Goal: Navigation & Orientation: Find specific page/section

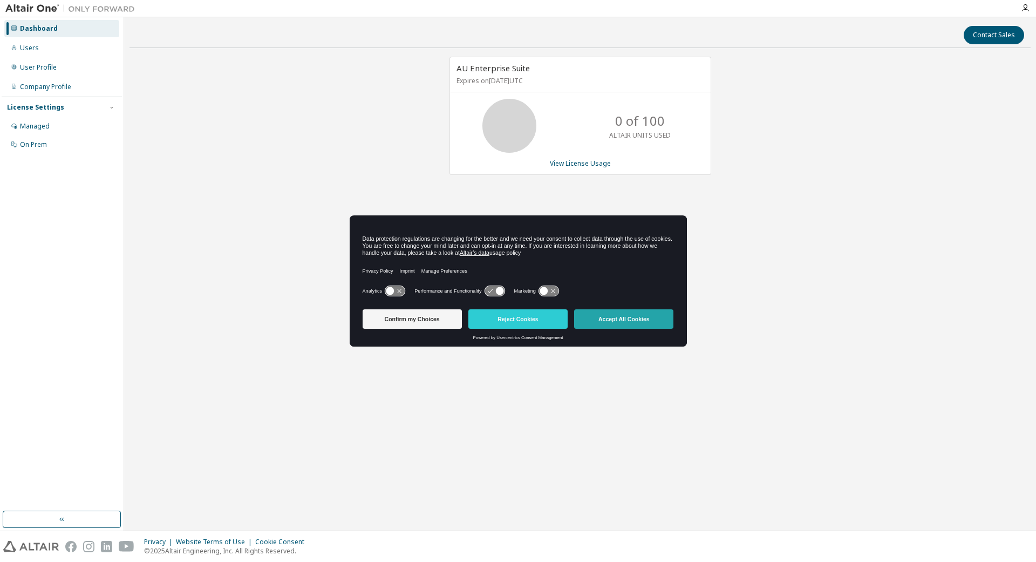
click at [630, 320] on button "Accept All Cookies" at bounding box center [623, 318] width 99 height 19
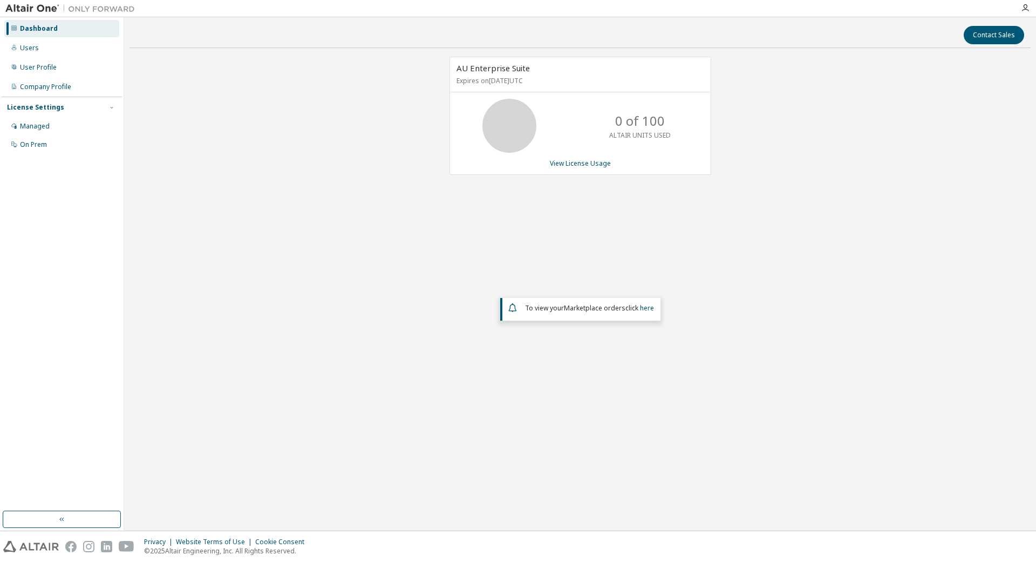
click at [732, 311] on div "AU Enterprise Suite Expires on [DATE] UTC 0 of 100 ALTAIR UNITS USED View Licen…" at bounding box center [580, 239] width 901 height 365
click at [575, 165] on link "View License Usage" at bounding box center [580, 163] width 61 height 9
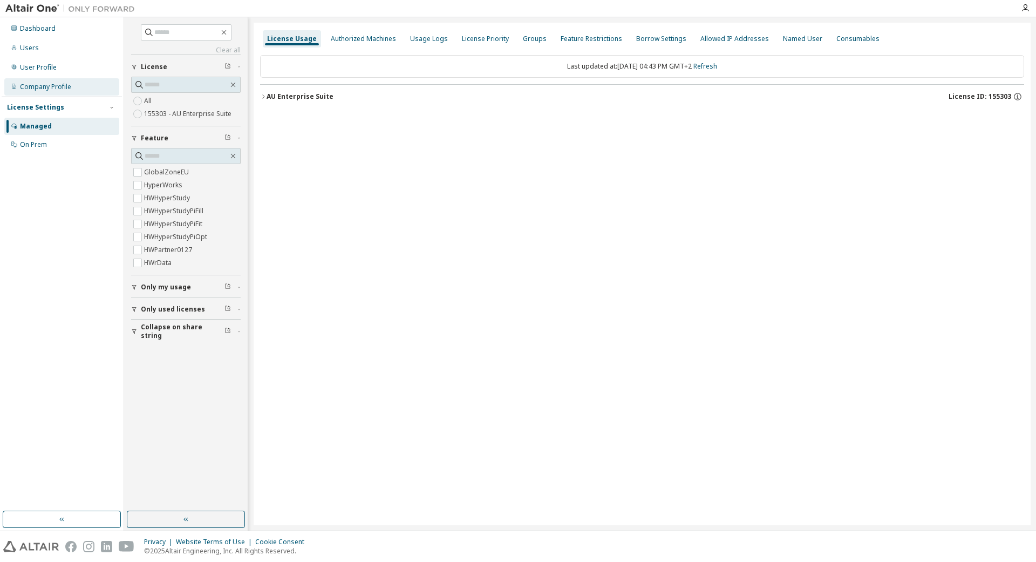
click at [58, 87] on div "Company Profile" at bounding box center [45, 87] width 51 height 9
click at [31, 29] on div "Dashboard" at bounding box center [38, 28] width 36 height 9
